Goal: Task Accomplishment & Management: Manage account settings

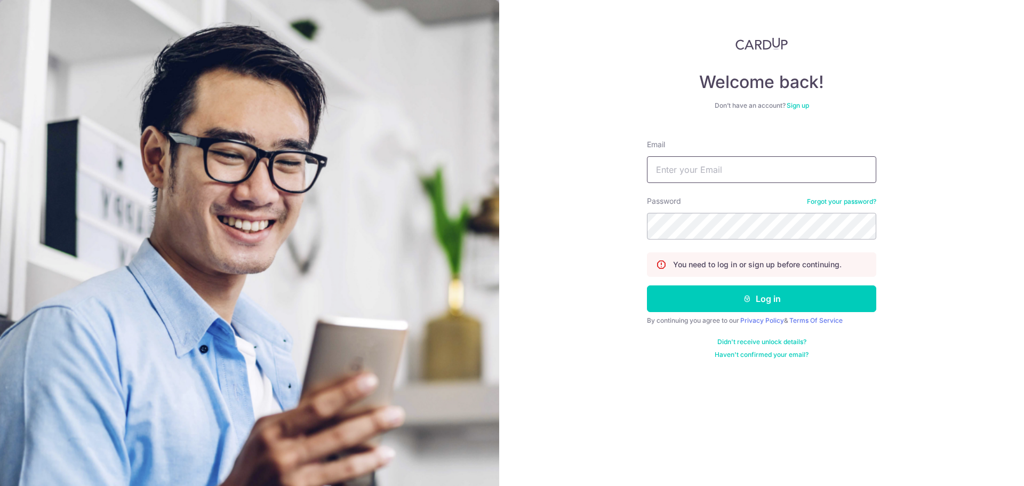
click at [704, 160] on input "Email" at bounding box center [761, 169] width 229 height 27
type input "LUISHOSH@GMAIL.COM"
click at [647, 285] on button "Log in" at bounding box center [761, 298] width 229 height 27
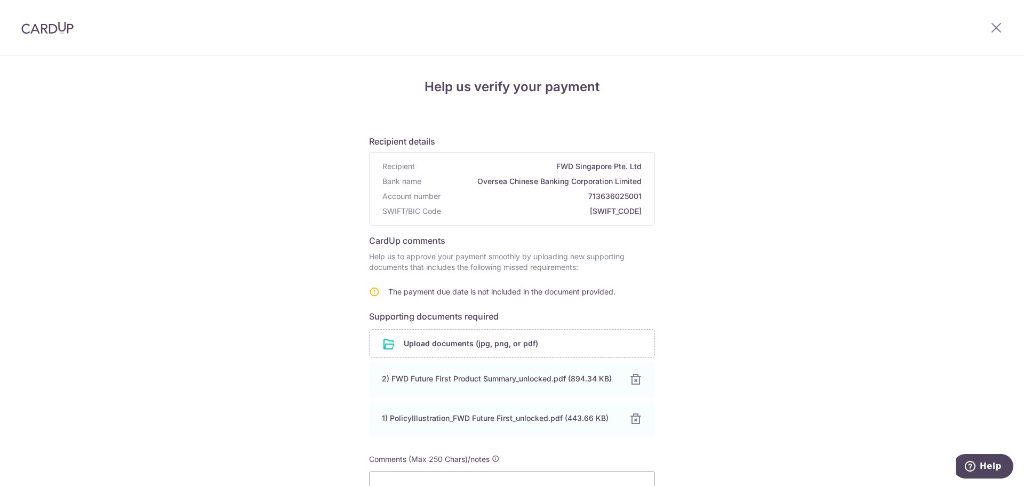
scroll to position [98, 0]
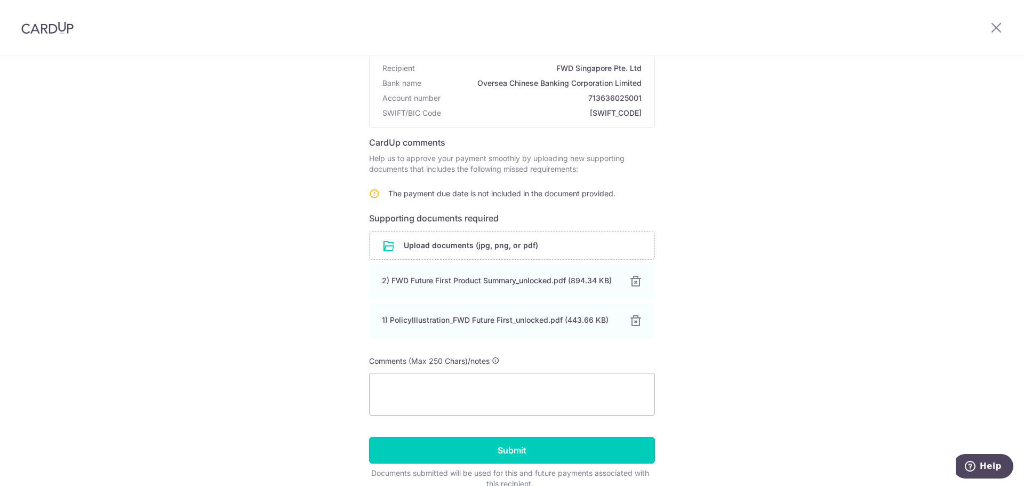
drag, startPoint x: 576, startPoint y: 449, endPoint x: 773, endPoint y: 470, distance: 198.4
click at [576, 450] on input "Submit" at bounding box center [512, 450] width 286 height 27
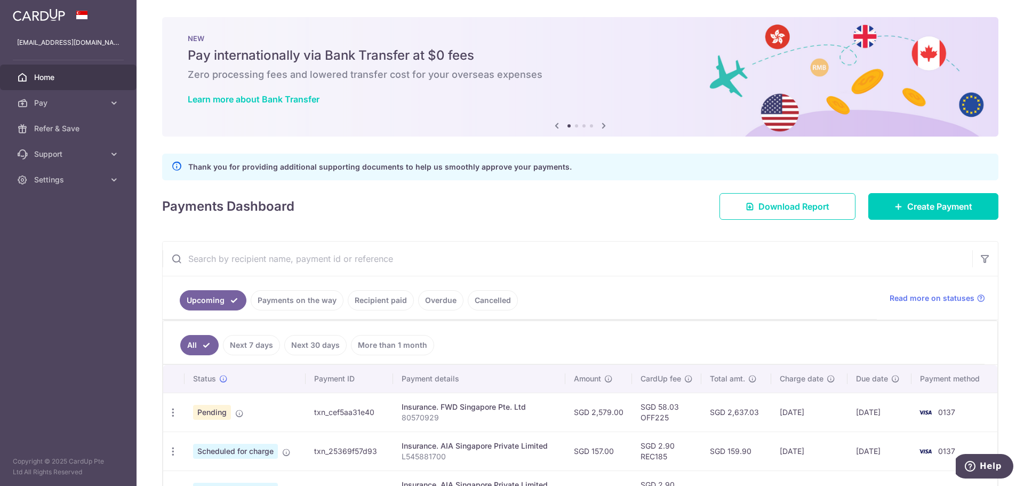
drag, startPoint x: 621, startPoint y: 413, endPoint x: 558, endPoint y: 413, distance: 62.4
click at [553, 413] on tr "Update payment Cancel payment Upload doc Pending txn_cef5aa31e40 Insurance. FWD…" at bounding box center [580, 411] width 834 height 39
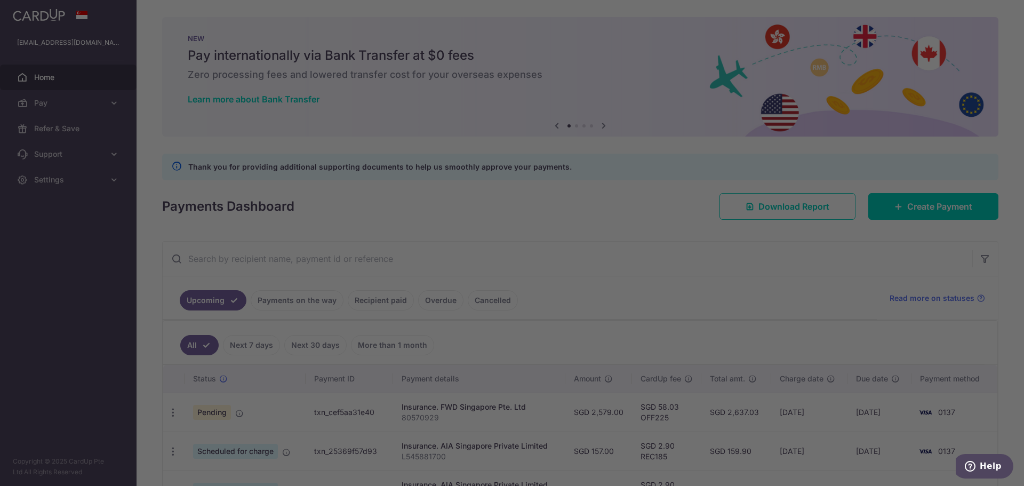
click at [857, 336] on div at bounding box center [517, 245] width 1034 height 491
